Goal: Find specific page/section: Find specific page/section

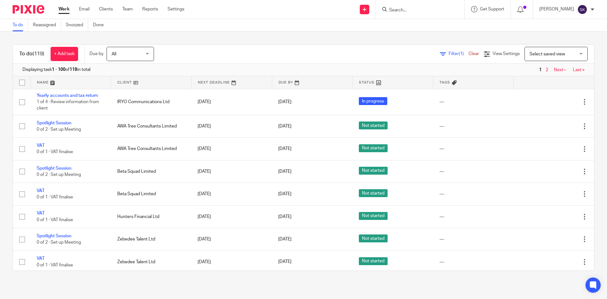
click at [413, 9] on input "Search" at bounding box center [416, 11] width 57 height 6
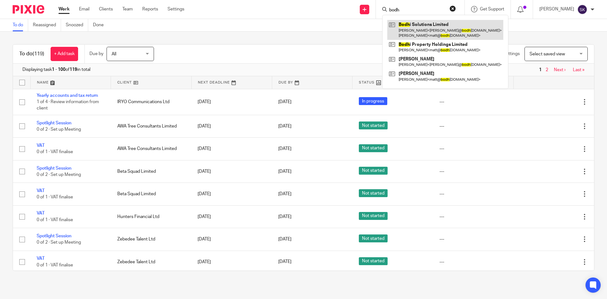
type input "bodh"
click at [429, 27] on link at bounding box center [445, 30] width 116 height 20
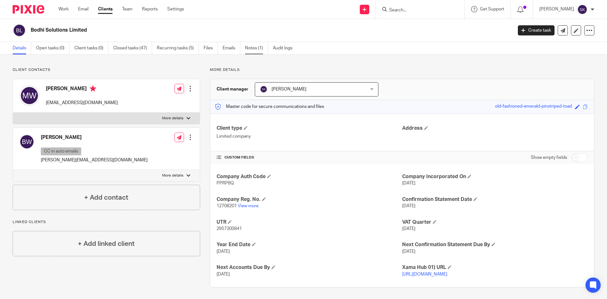
click at [252, 47] on link "Notes (1)" at bounding box center [256, 48] width 23 height 12
